Goal: Information Seeking & Learning: Learn about a topic

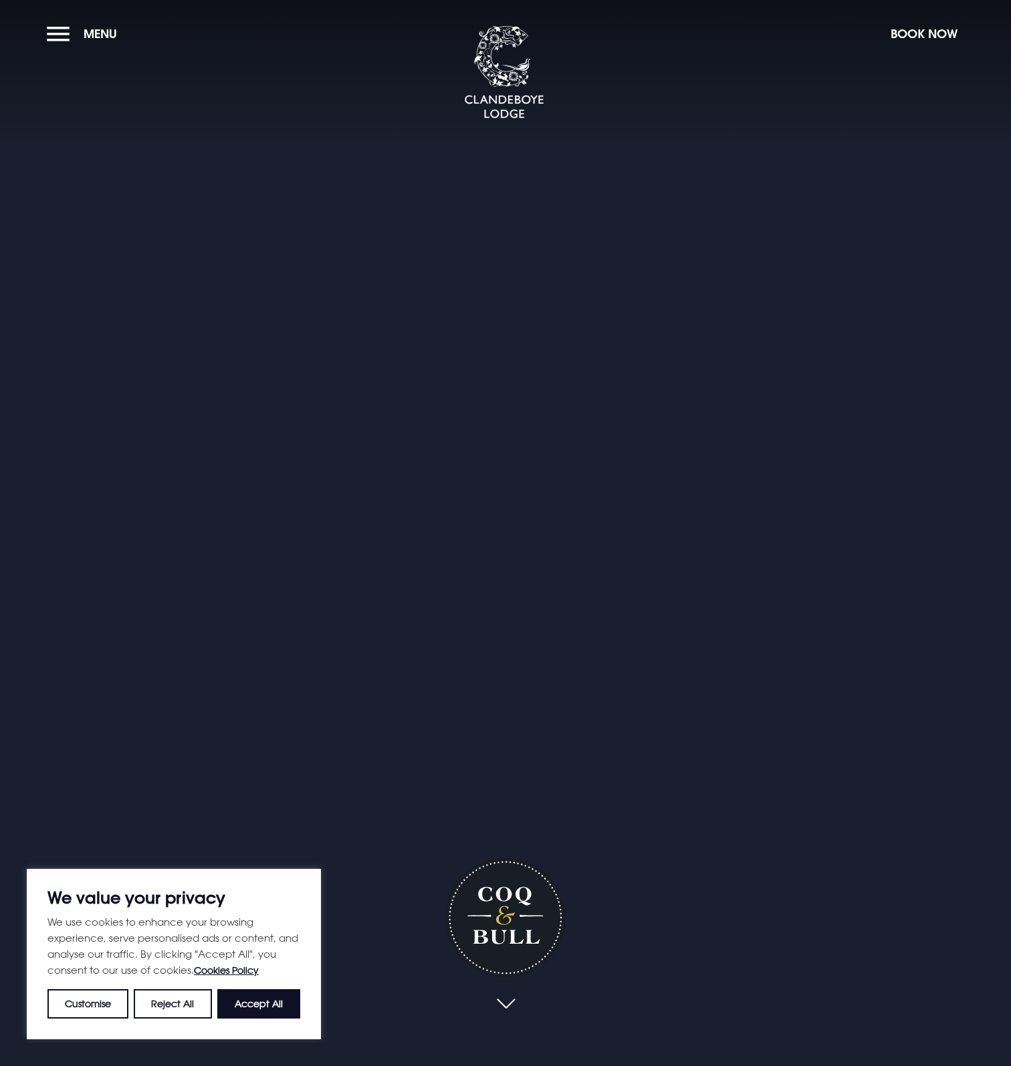
click at [257, 1005] on button "Accept All" at bounding box center [258, 1004] width 83 height 29
checkbox input "true"
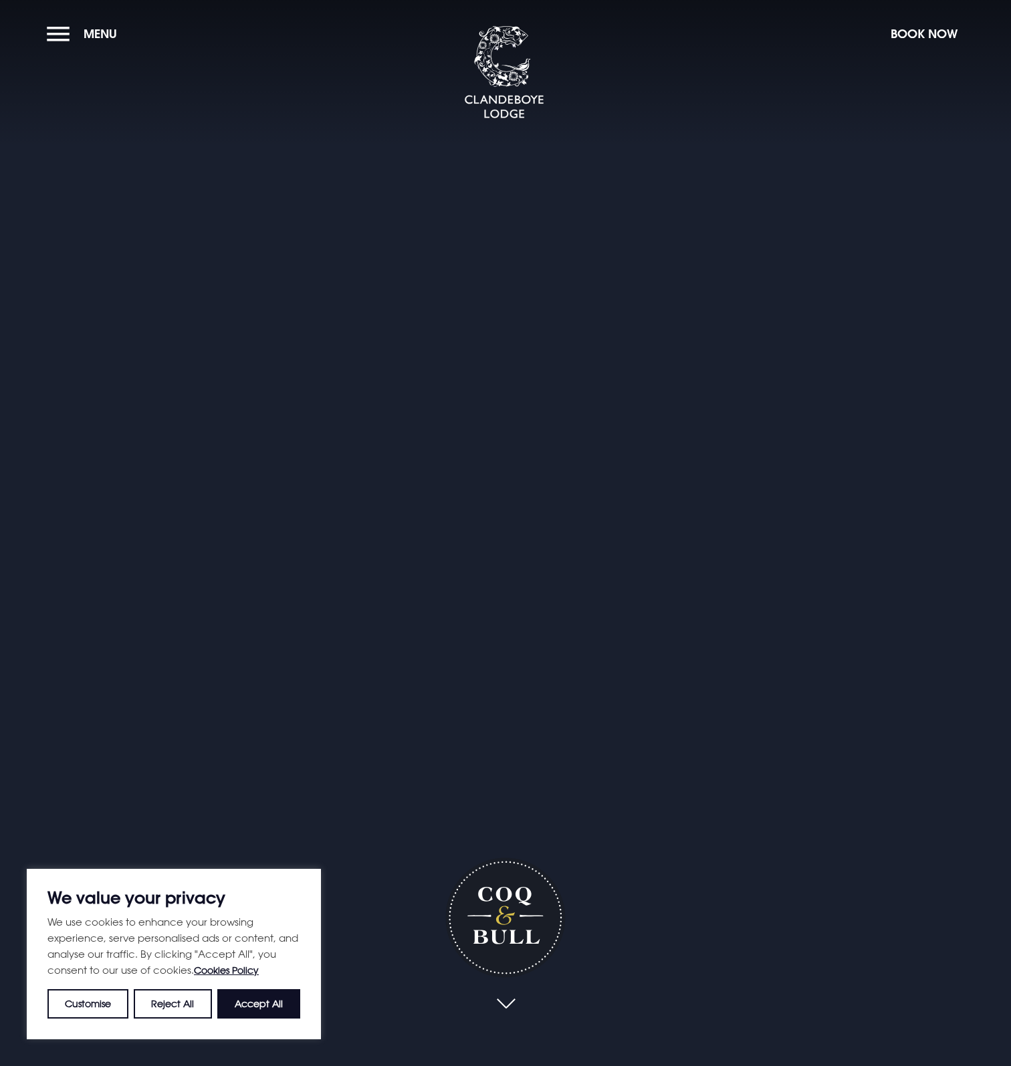
checkbox input "true"
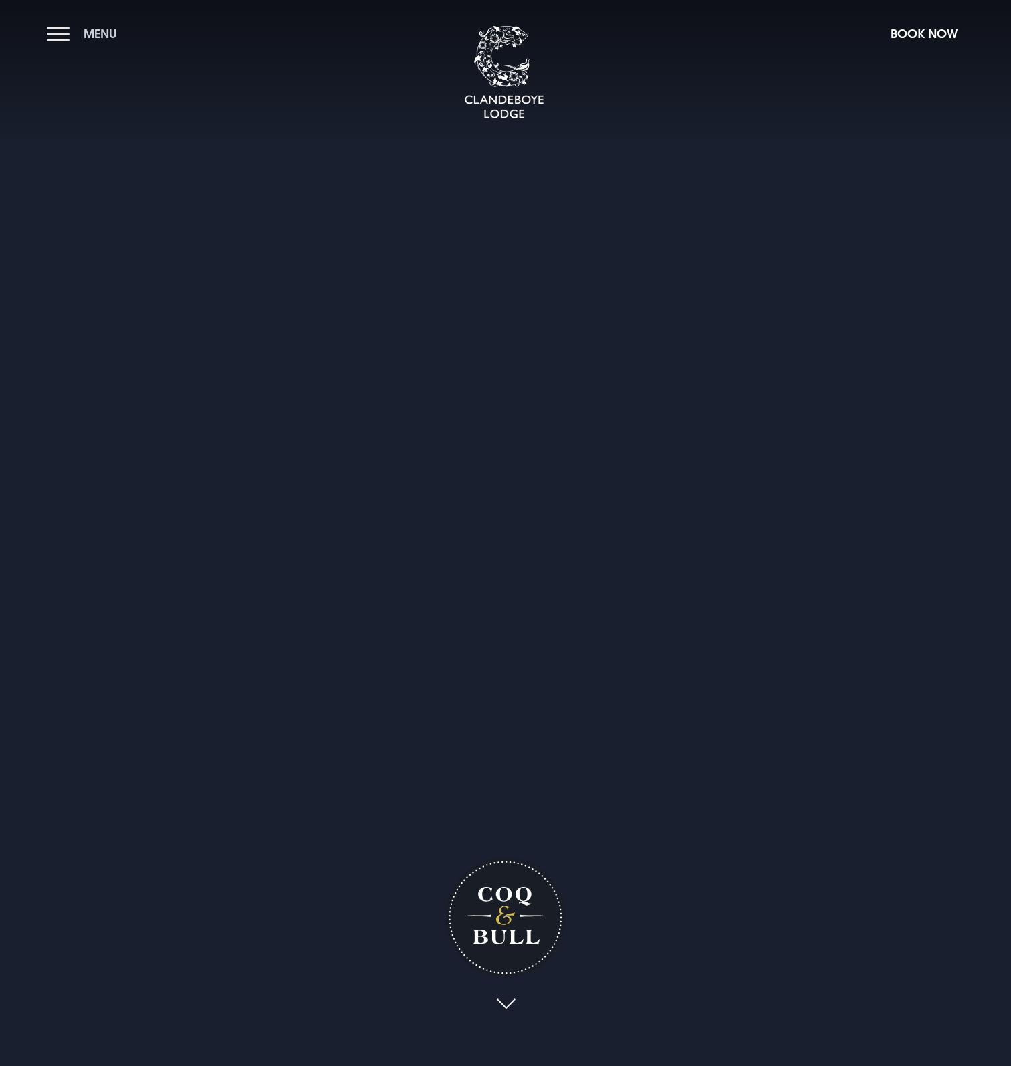
click at [97, 34] on span "Menu" at bounding box center [100, 33] width 33 height 15
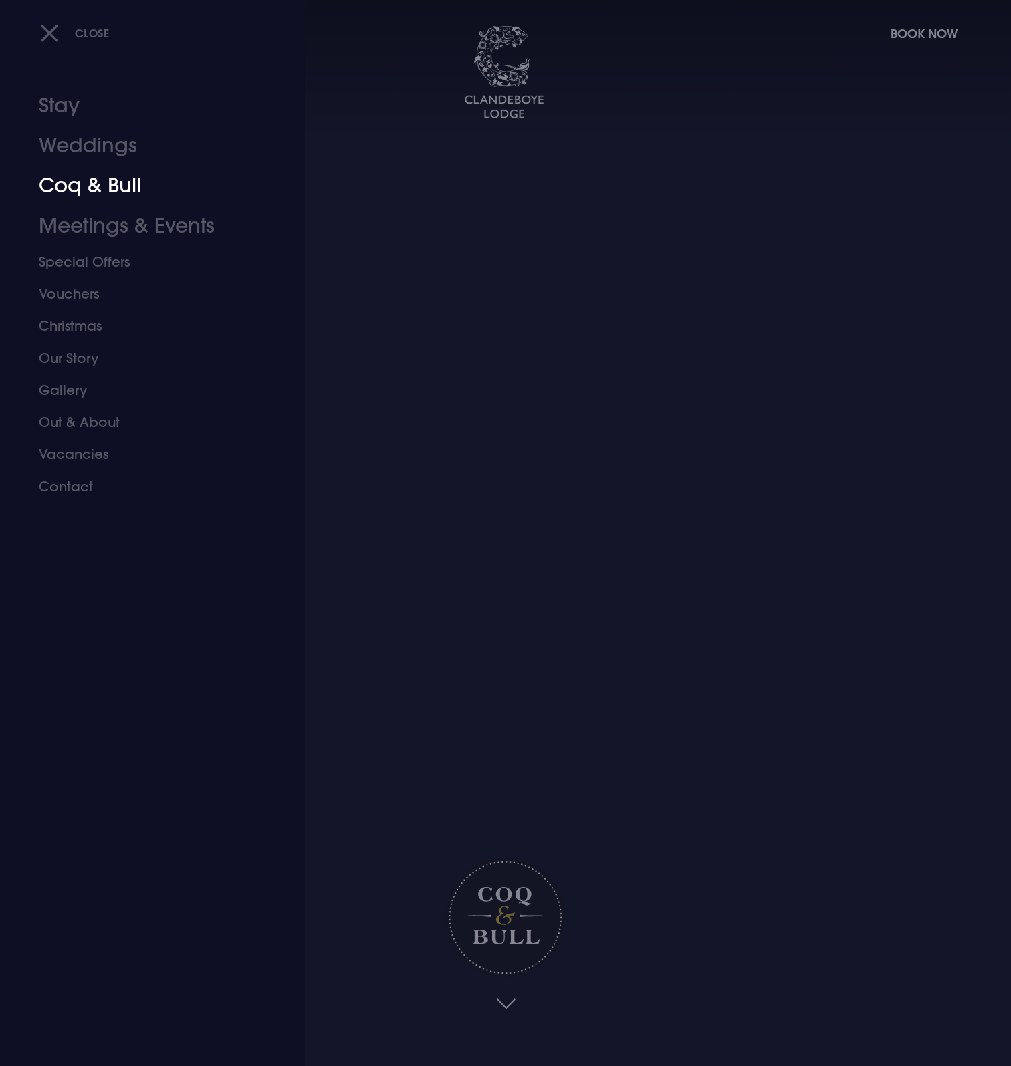
click at [80, 188] on link "Coq & Bull" at bounding box center [144, 186] width 211 height 40
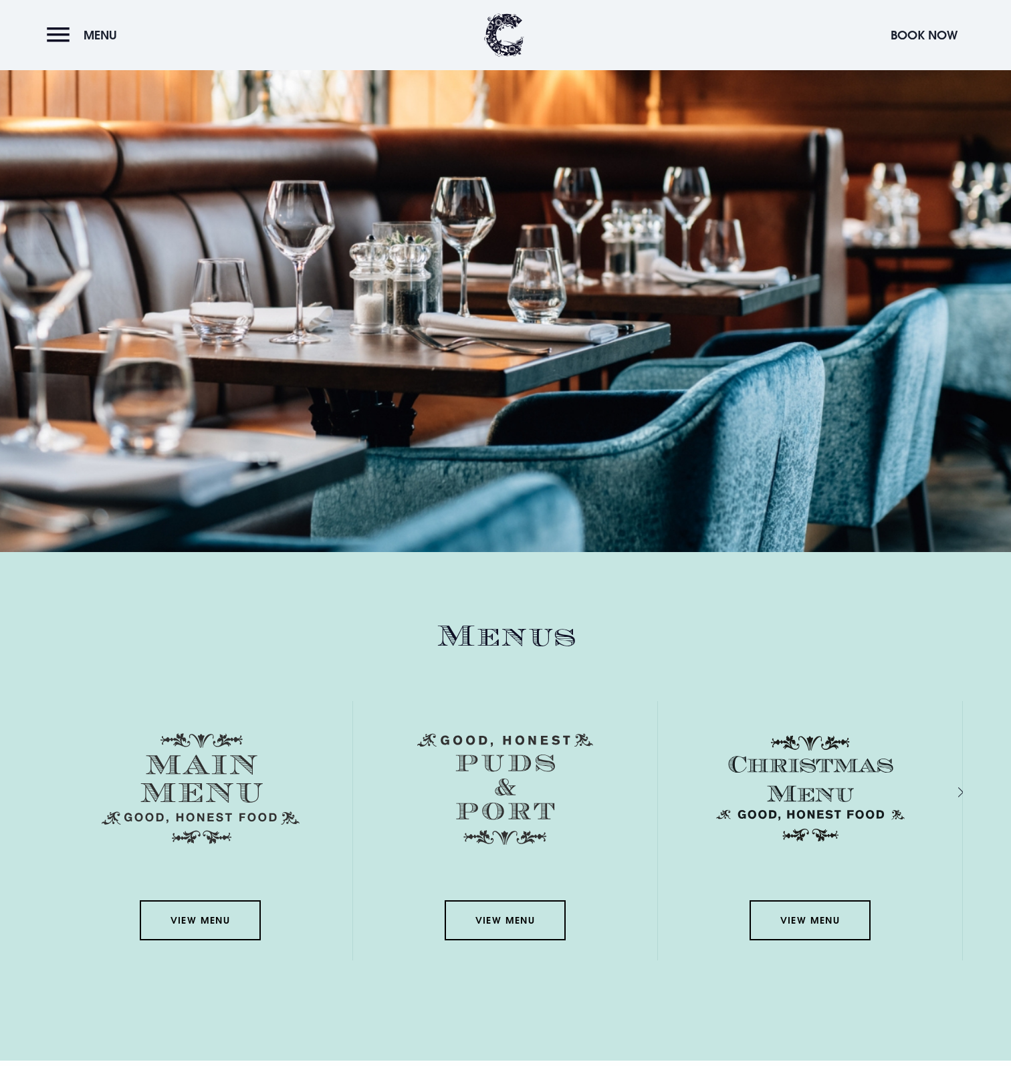
scroll to position [2206, 0]
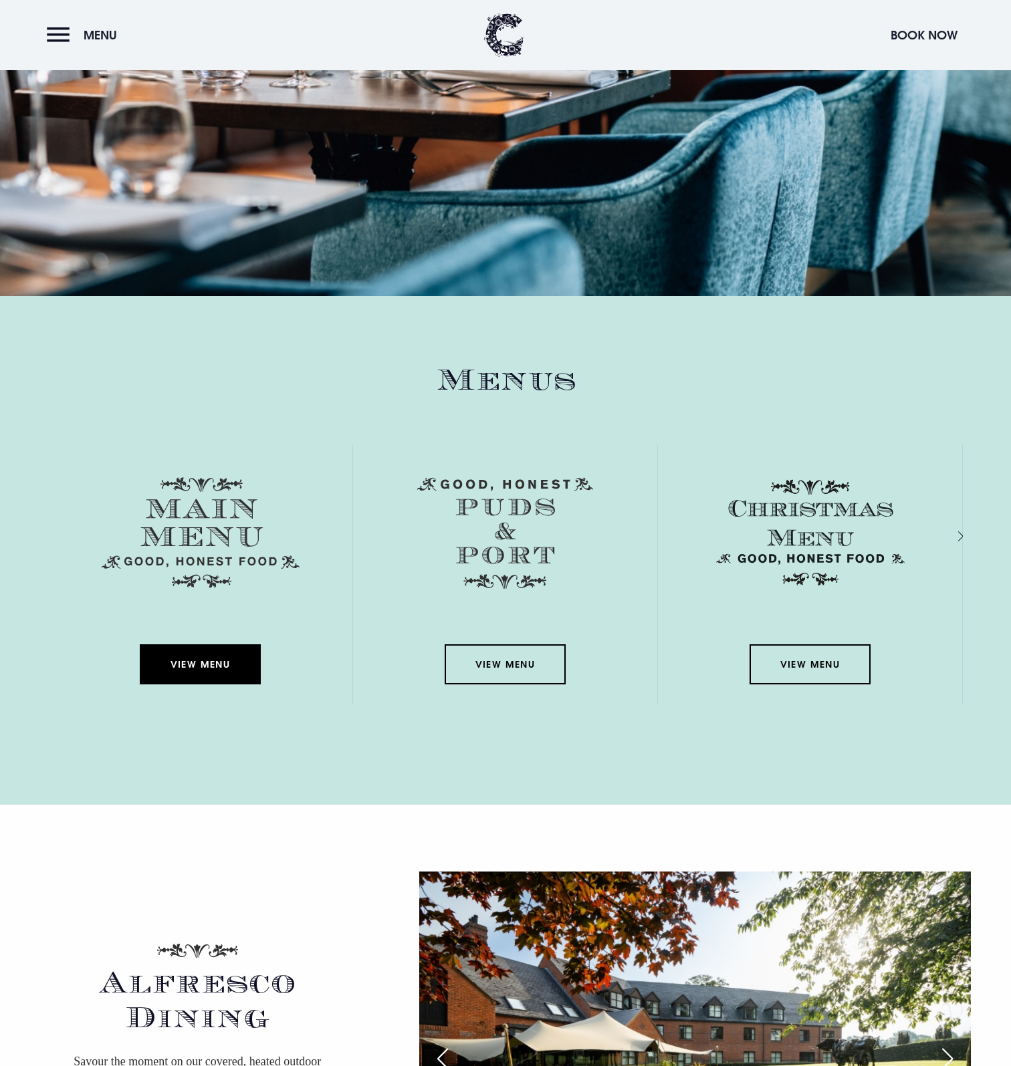
click at [189, 663] on link "View Menu" at bounding box center [200, 665] width 120 height 40
